Goal: Task Accomplishment & Management: Complete application form

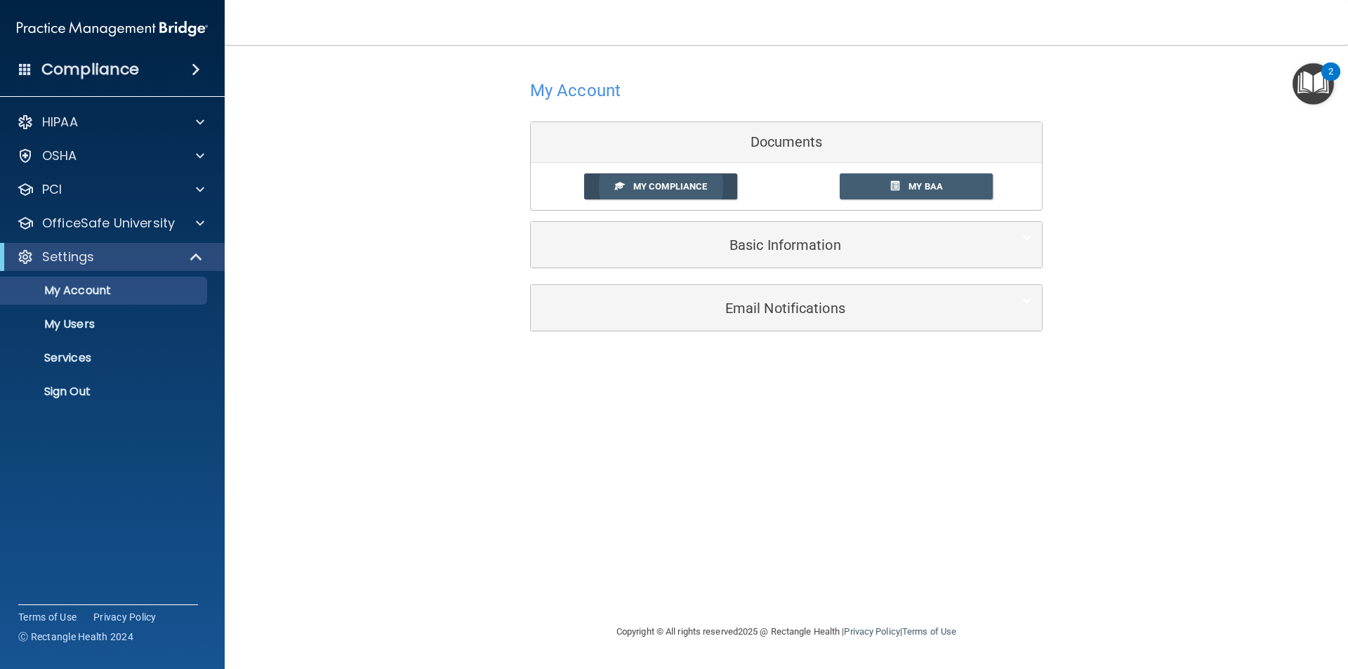
click at [672, 192] on link "My Compliance" at bounding box center [661, 186] width 154 height 26
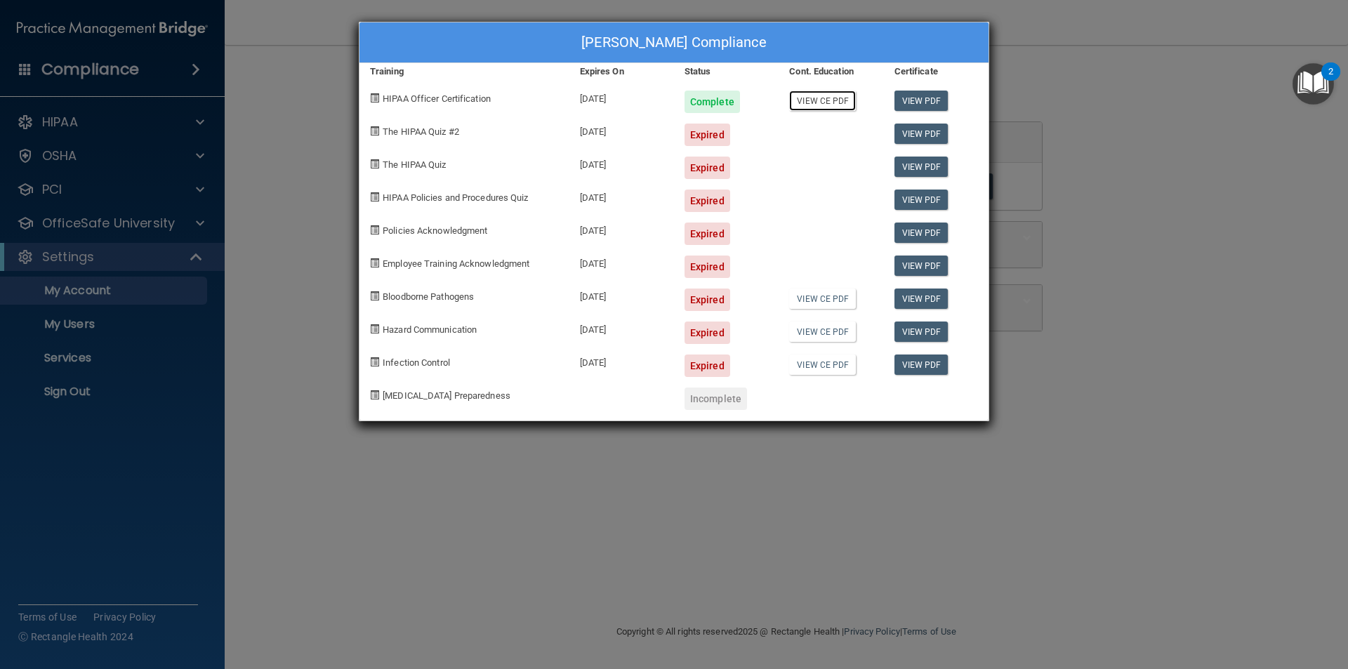
click at [829, 99] on link "View CE PDF" at bounding box center [822, 101] width 67 height 20
click at [930, 138] on link "View PDF" at bounding box center [922, 134] width 54 height 20
click at [81, 229] on div "[PERSON_NAME] Compliance Training Expires On Status Cont. Education Certificate…" at bounding box center [674, 334] width 1348 height 669
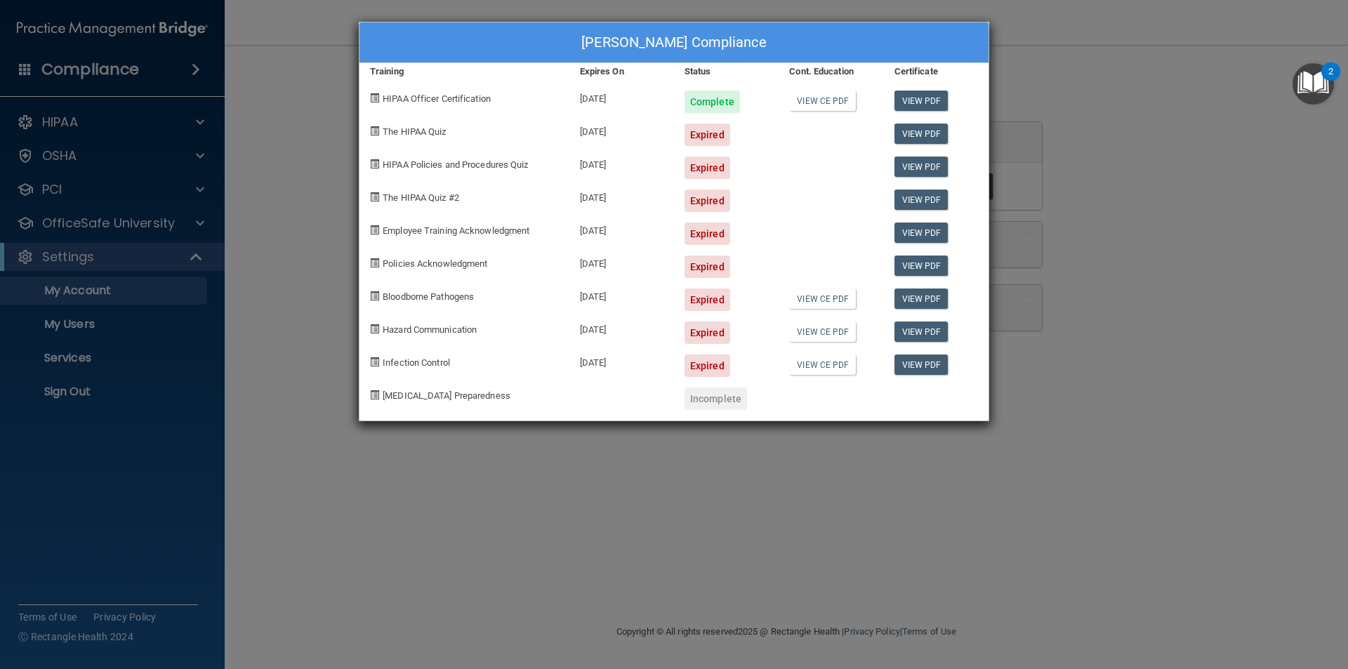
click at [81, 229] on div "[PERSON_NAME] Compliance Training Expires On Status Cont. Education Certificate…" at bounding box center [674, 334] width 1348 height 669
click at [202, 223] on div "[PERSON_NAME] Compliance Training Expires On Status Cont. Education Certificate…" at bounding box center [674, 334] width 1348 height 669
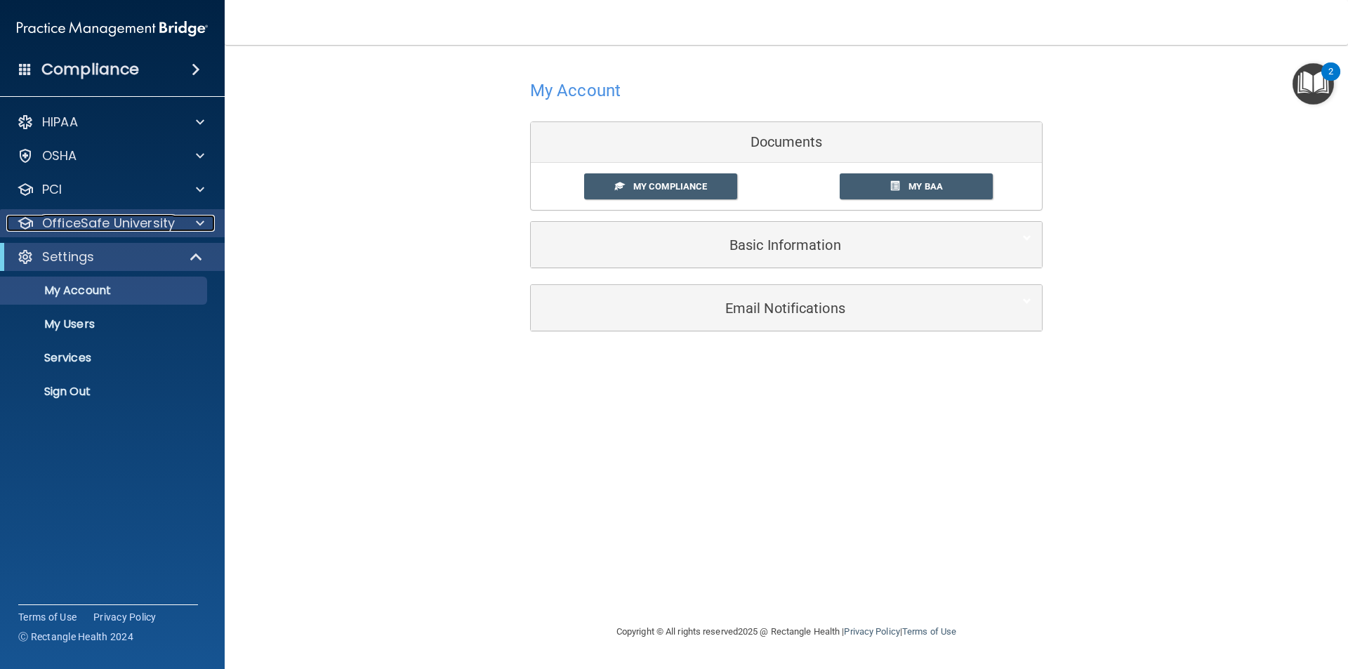
click at [67, 227] on p "OfficeSafe University" at bounding box center [108, 223] width 133 height 17
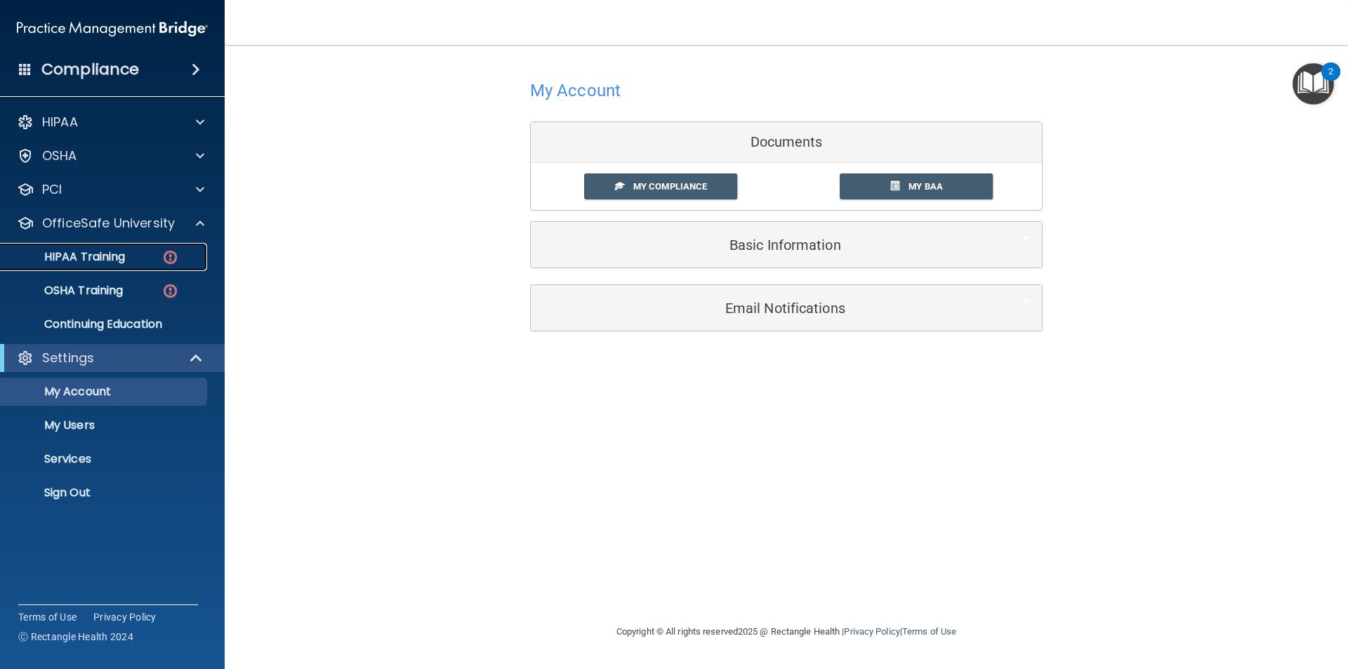
click at [70, 253] on p "HIPAA Training" at bounding box center [67, 257] width 116 height 14
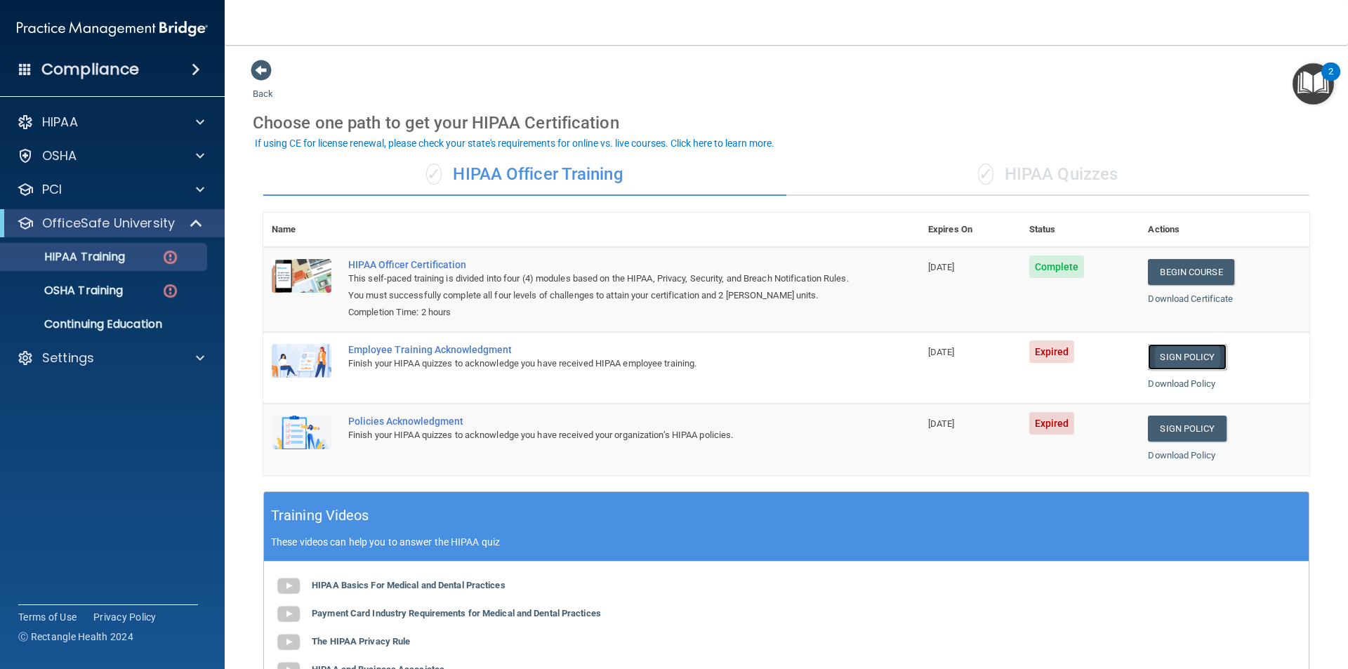
click at [1165, 355] on link "Sign Policy" at bounding box center [1187, 357] width 78 height 26
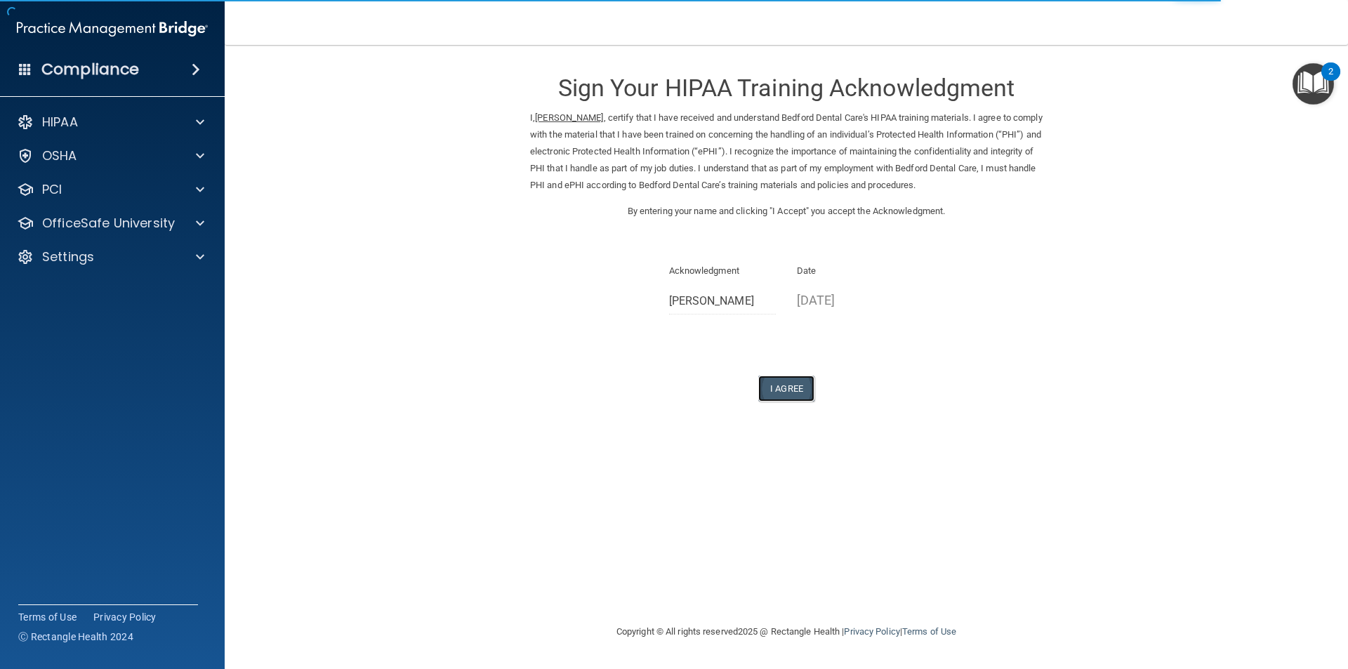
click at [775, 388] on button "I Agree" at bounding box center [786, 389] width 56 height 26
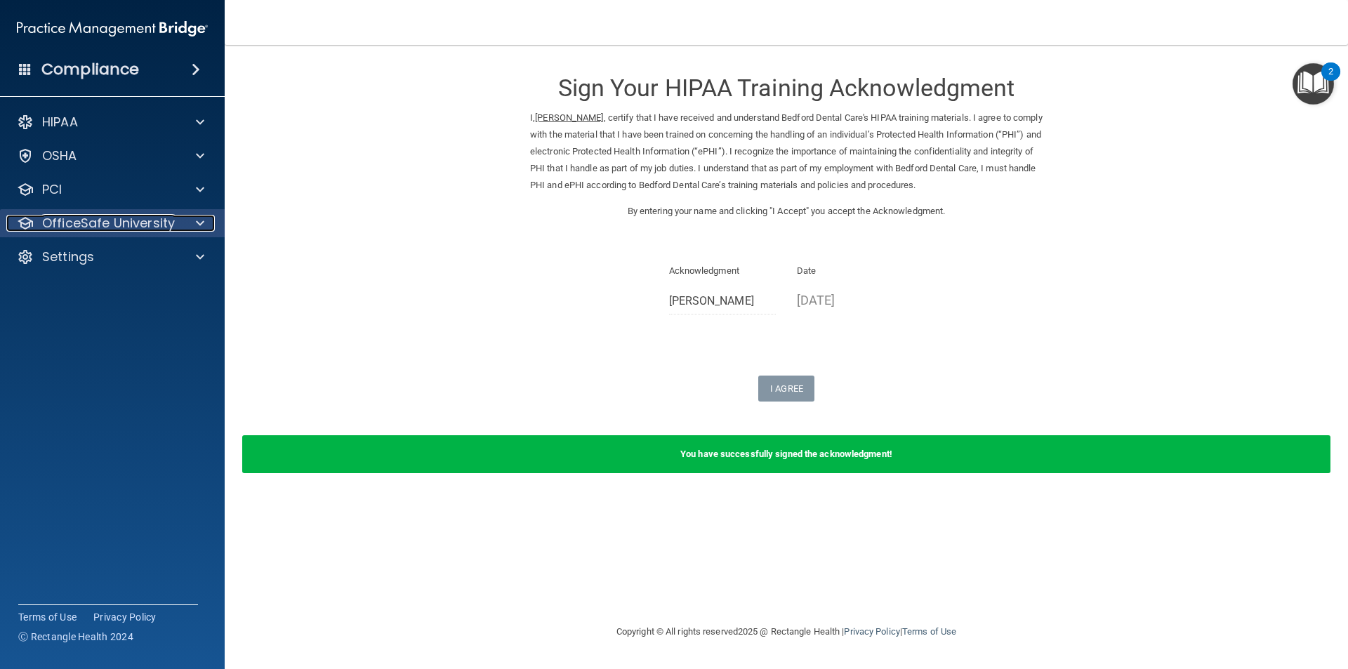
click at [63, 221] on p "OfficeSafe University" at bounding box center [108, 223] width 133 height 17
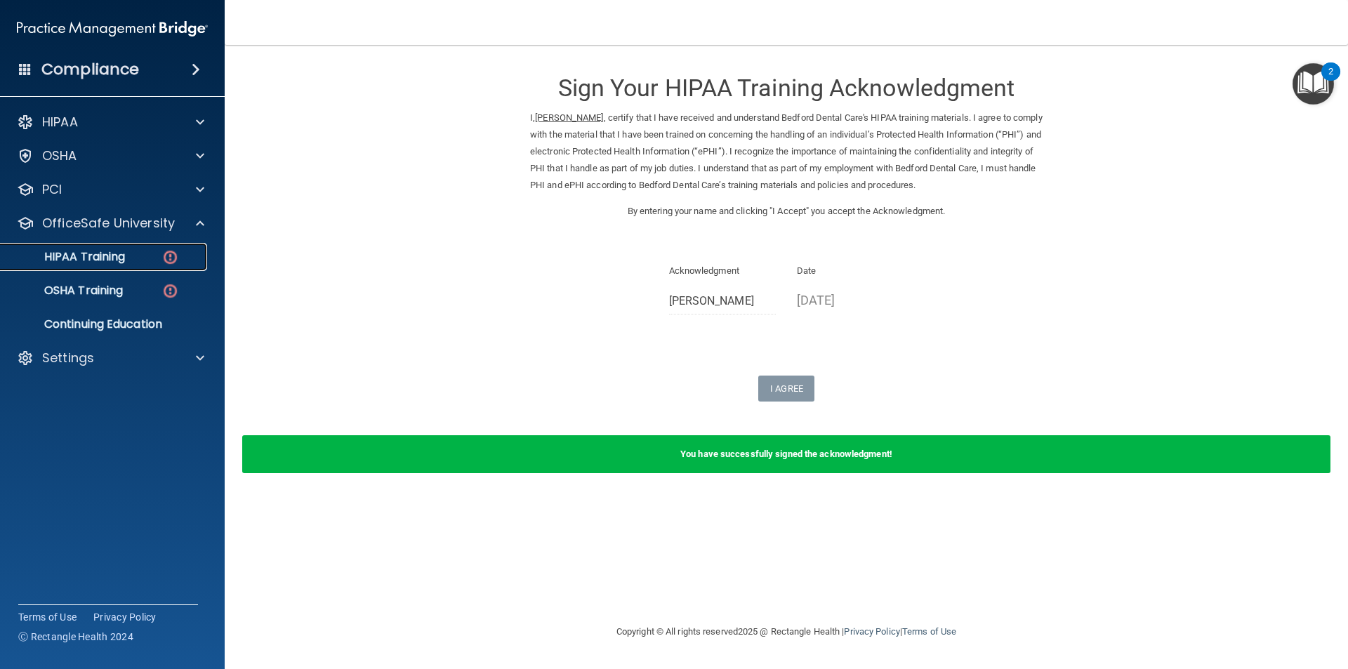
click at [67, 251] on p "HIPAA Training" at bounding box center [67, 257] width 116 height 14
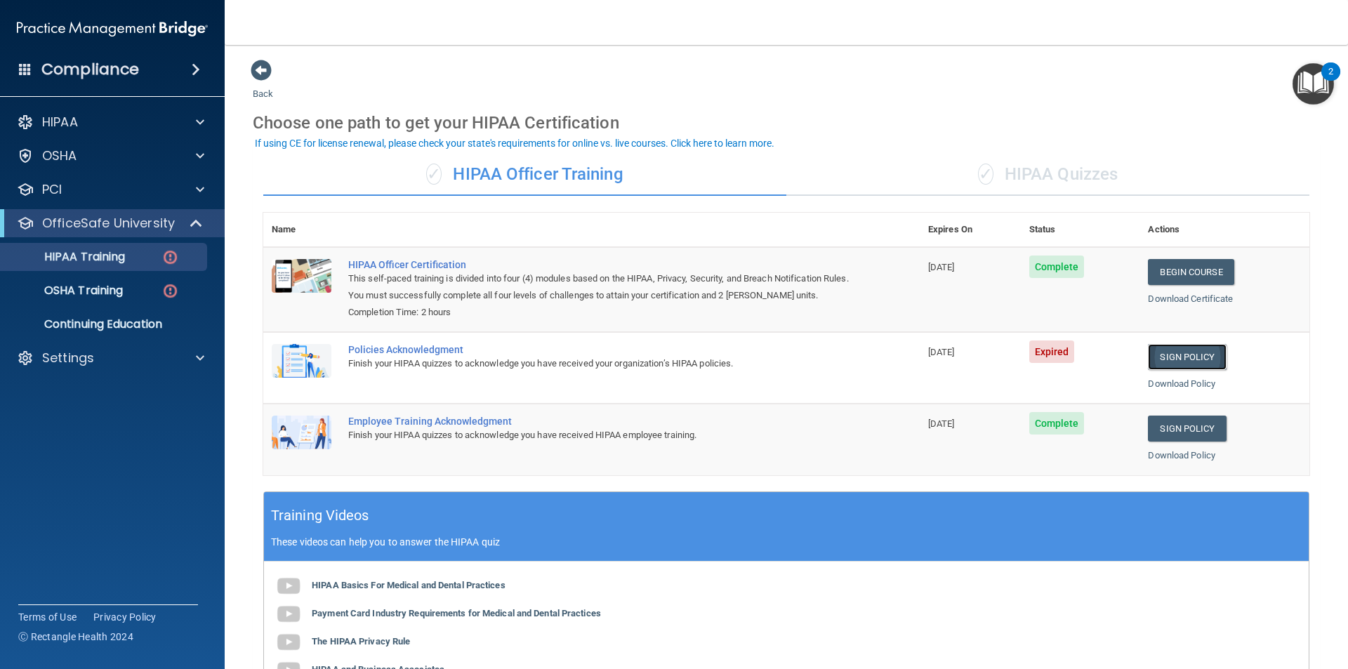
click at [1168, 352] on link "Sign Policy" at bounding box center [1187, 357] width 78 height 26
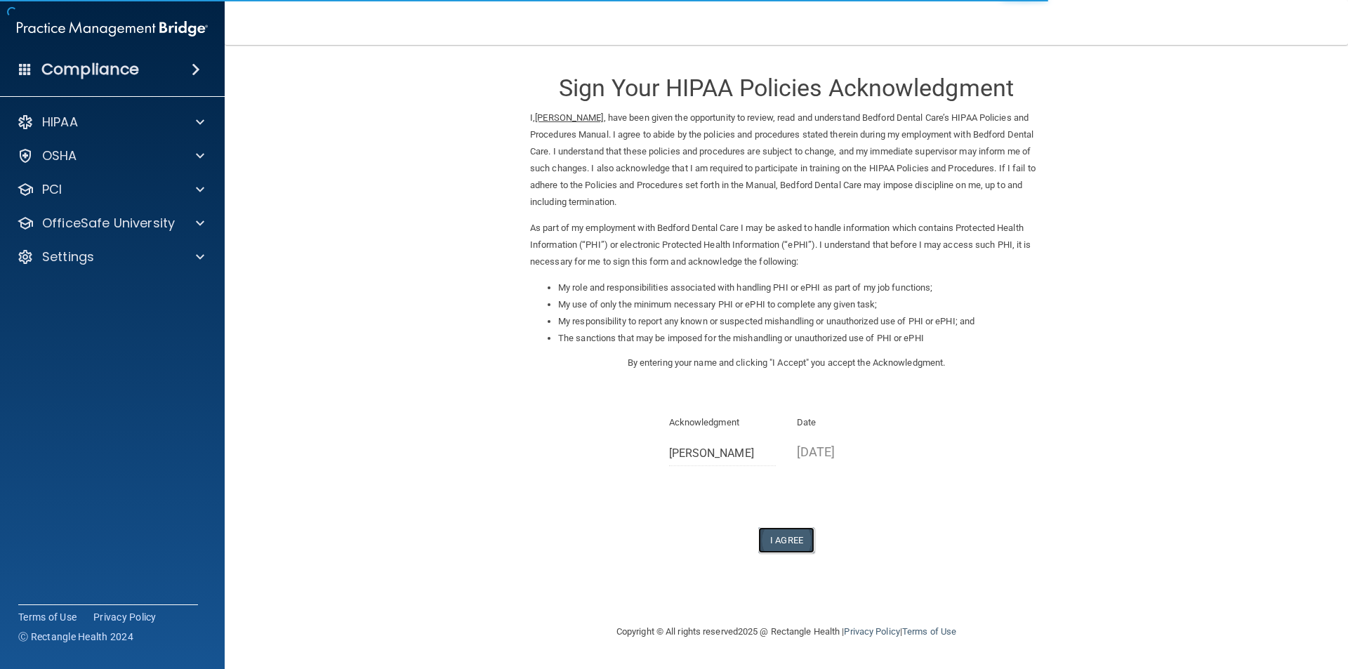
click at [779, 535] on button "I Agree" at bounding box center [786, 540] width 56 height 26
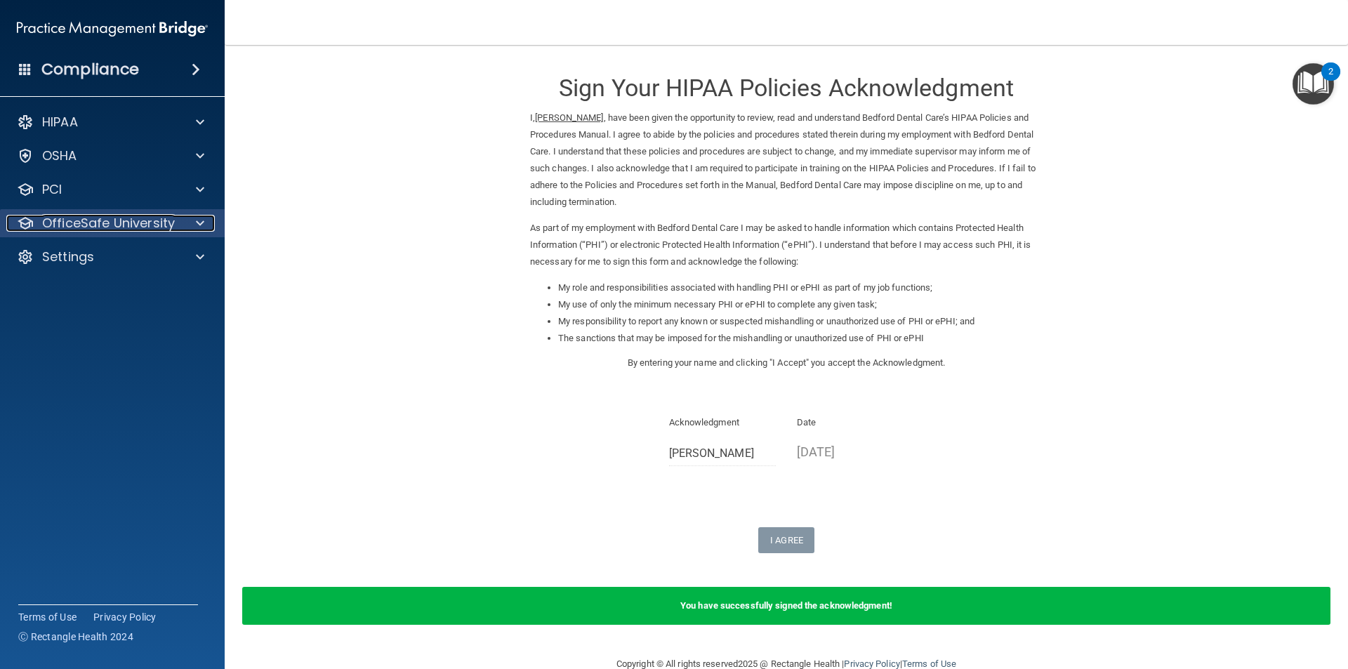
click at [88, 227] on p "OfficeSafe University" at bounding box center [108, 223] width 133 height 17
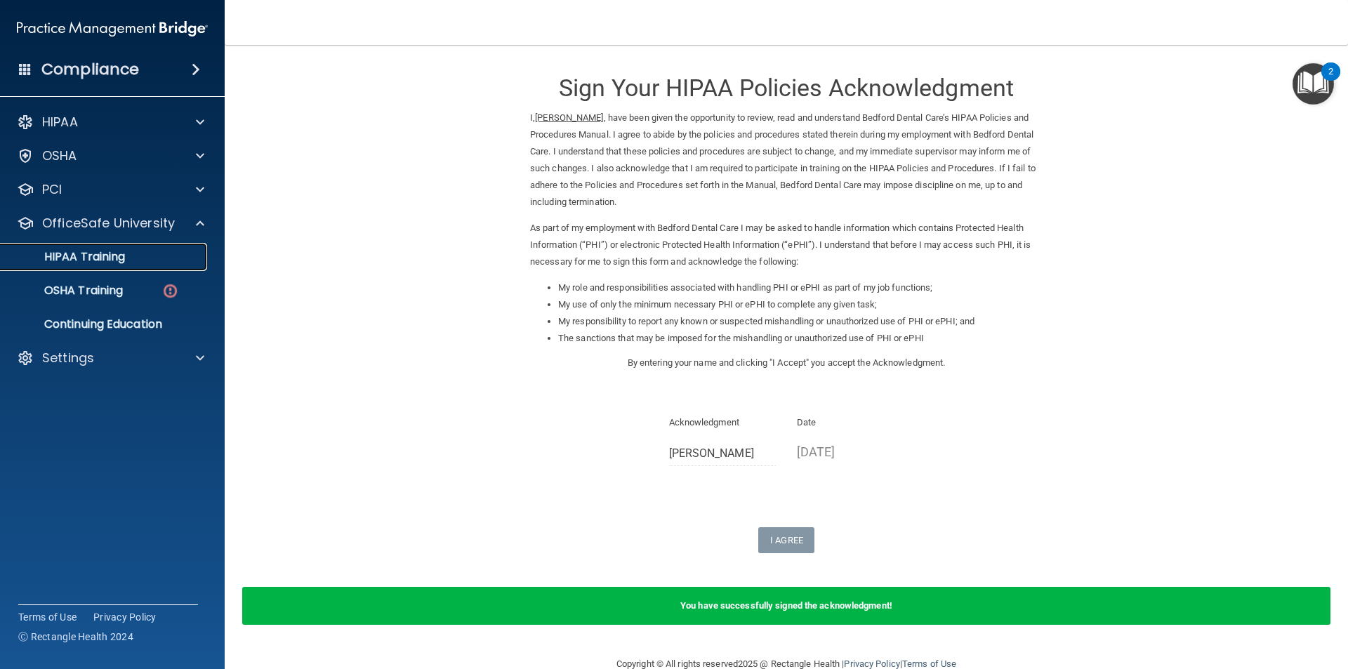
click at [84, 255] on p "HIPAA Training" at bounding box center [67, 257] width 116 height 14
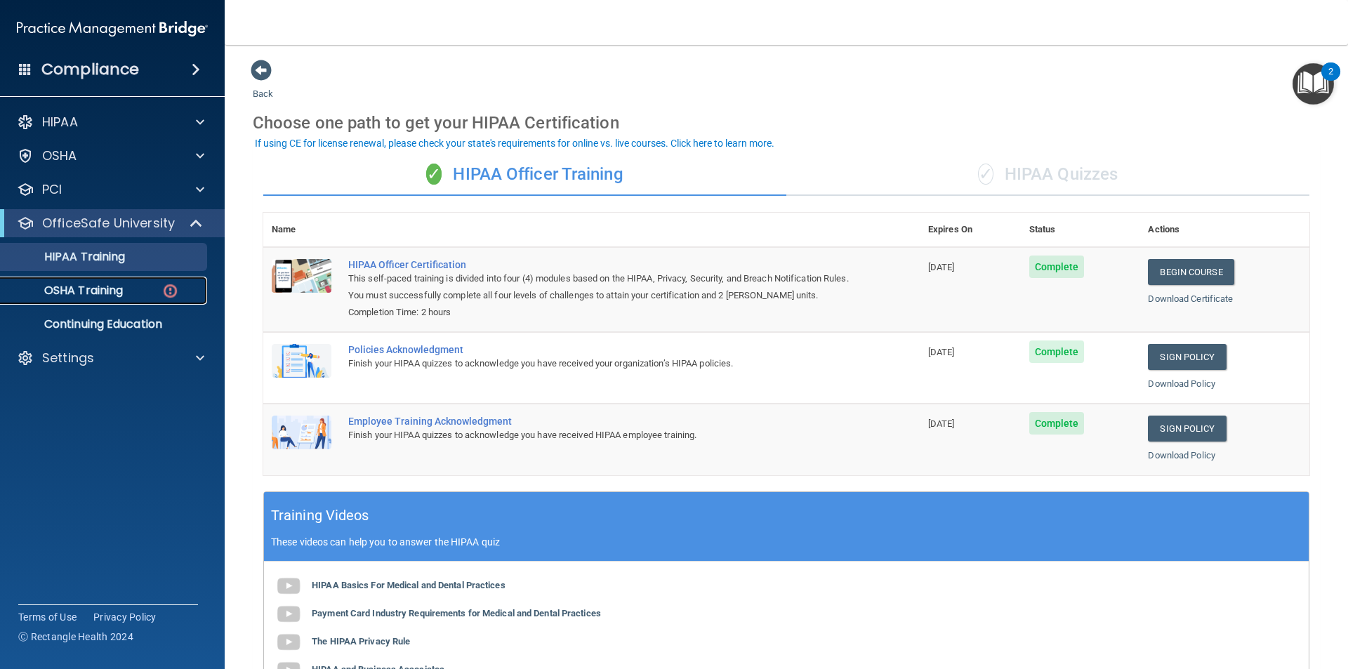
click at [77, 284] on p "OSHA Training" at bounding box center [66, 291] width 114 height 14
